Goal: Task Accomplishment & Management: Complete application form

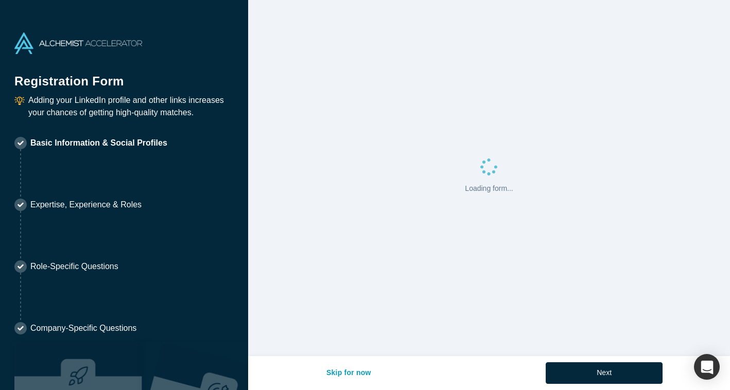
select select "US"
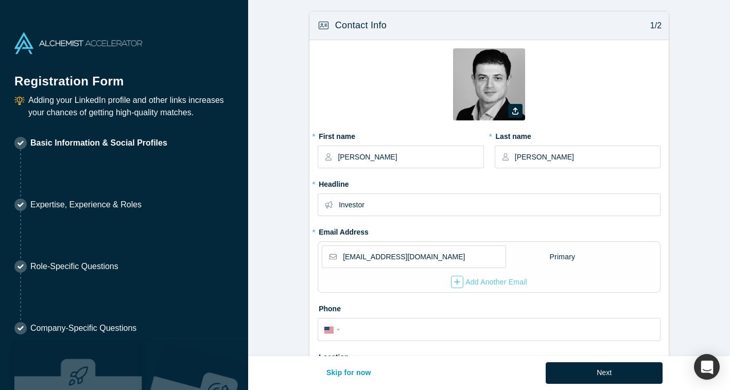
type input "[GEOGRAPHIC_DATA], [GEOGRAPHIC_DATA], [GEOGRAPHIC_DATA]"
click at [446, 252] on input "[EMAIL_ADDRESS][DOMAIN_NAME]" at bounding box center [424, 257] width 162 height 22
click at [442, 257] on input "[EMAIL_ADDRESS][DOMAIN_NAME]" at bounding box center [424, 257] width 162 height 22
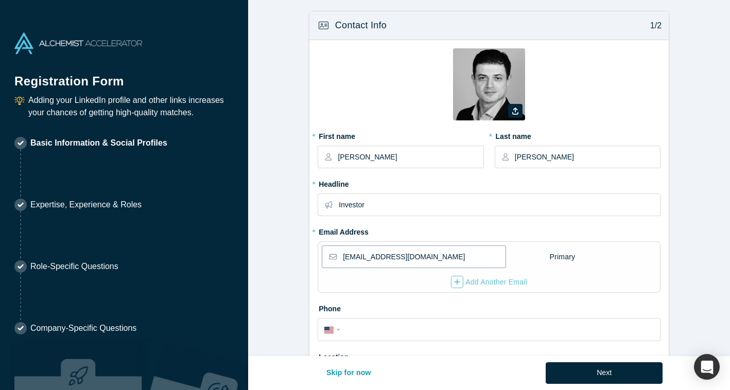
click at [442, 257] on input "[EMAIL_ADDRESS][DOMAIN_NAME]" at bounding box center [424, 257] width 162 height 22
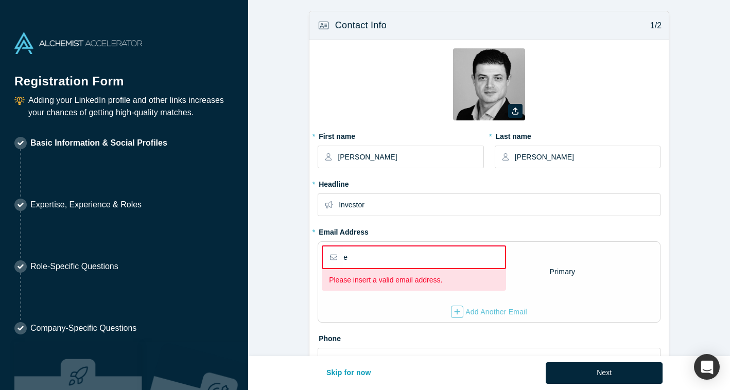
type input "[PERSON_NAME][EMAIL_ADDRESS][DOMAIN_NAME]"
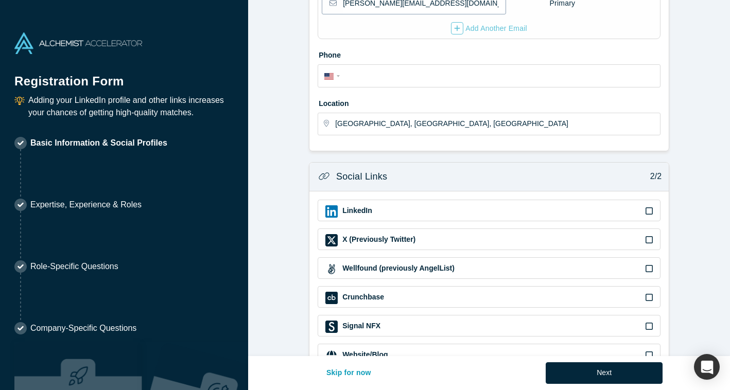
scroll to position [271, 0]
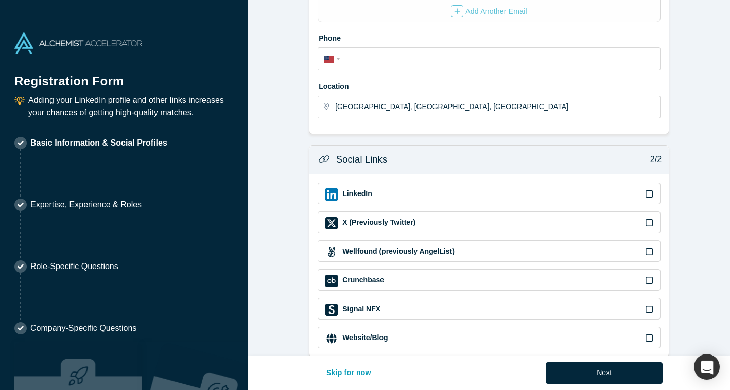
click at [651, 194] on icon at bounding box center [649, 194] width 7 height 8
click at [0, 0] on input "checkbox" at bounding box center [0, 0] width 0 height 0
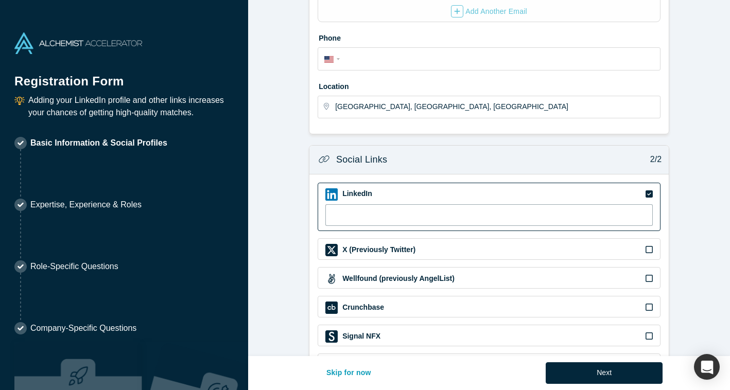
click at [557, 213] on input at bounding box center [490, 215] width 328 height 22
type input "[URL][DOMAIN_NAME]"
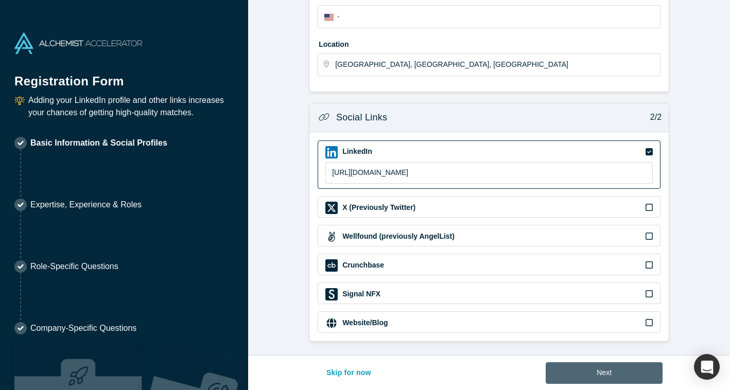
click at [592, 369] on button "Next" at bounding box center [604, 374] width 117 height 22
click at [596, 373] on button "Next" at bounding box center [604, 374] width 117 height 22
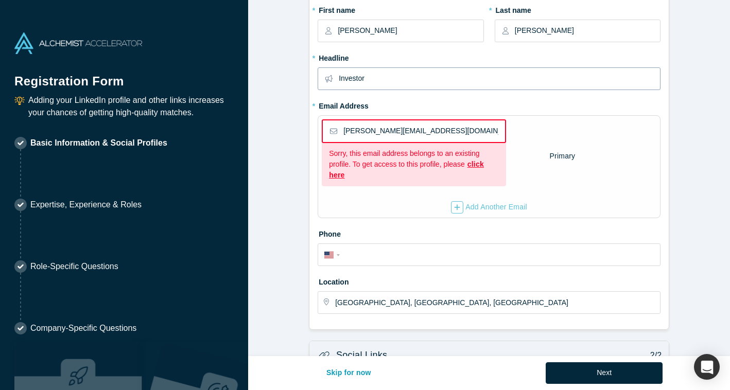
scroll to position [0, 0]
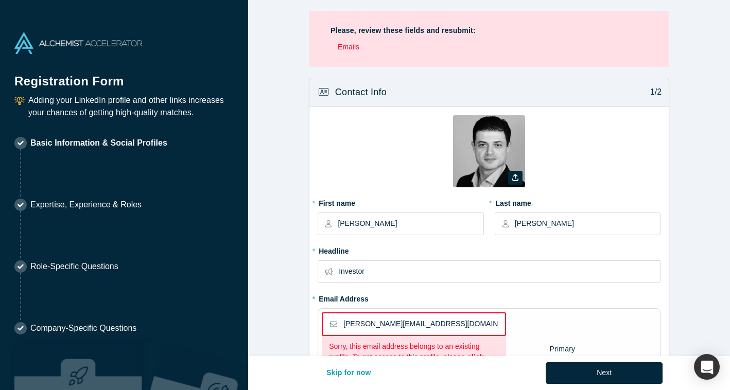
click at [16, 41] on img at bounding box center [78, 43] width 128 height 22
click at [21, 44] on img at bounding box center [78, 43] width 128 height 22
